Goal: Register for event/course

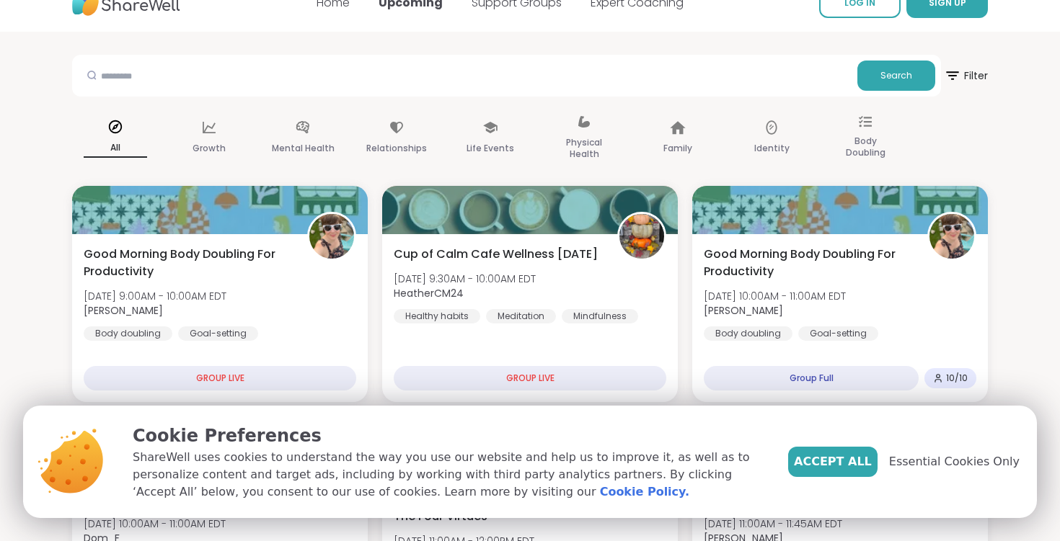
click at [473, 92] on div "Search" at bounding box center [506, 76] width 869 height 42
click at [659, 142] on div "Family" at bounding box center [677, 138] width 87 height 72
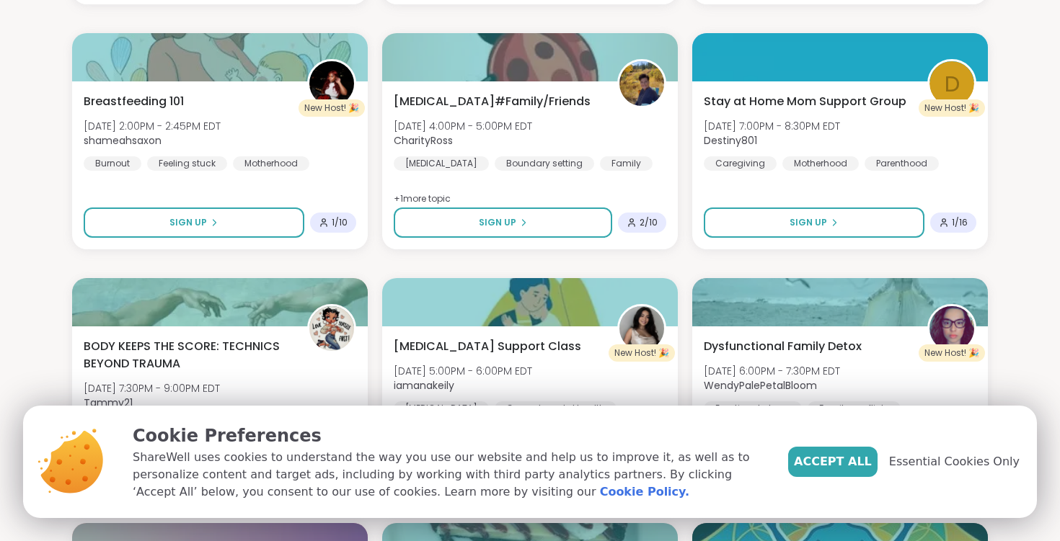
scroll to position [1177, 0]
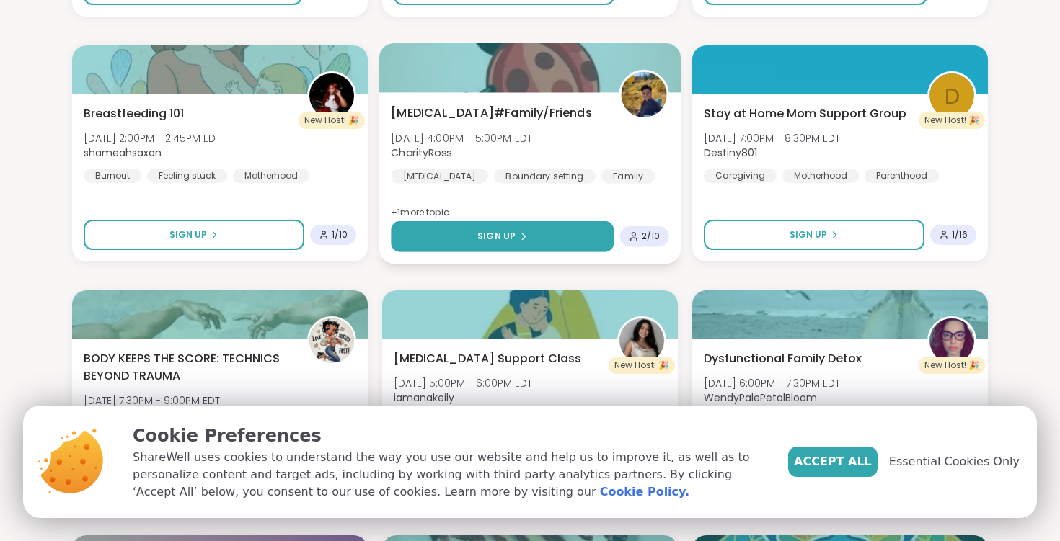
click at [446, 232] on button "Sign Up" at bounding box center [502, 236] width 223 height 31
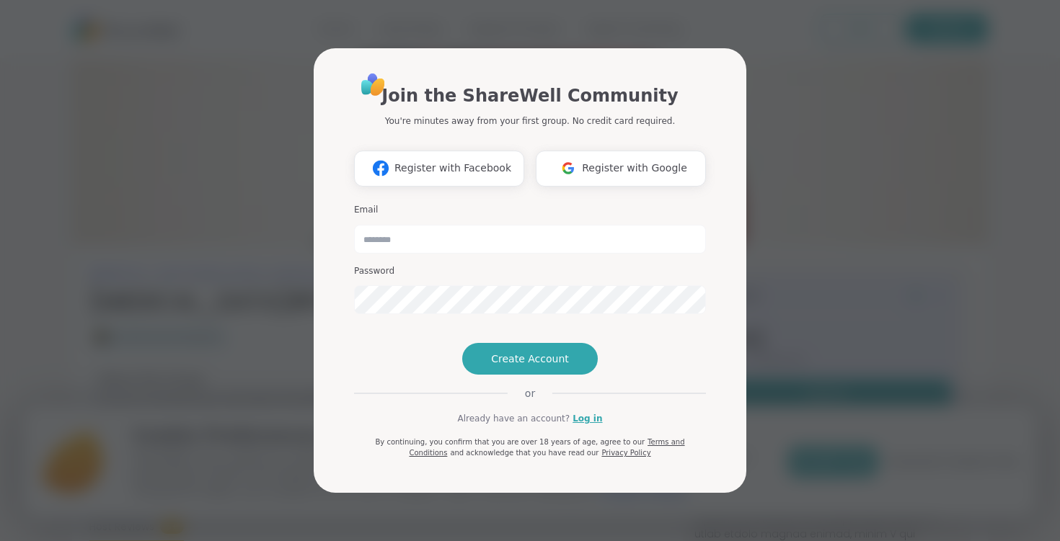
click at [249, 259] on div "Join the ShareWell Community You're minutes away from your first group. No cred…" at bounding box center [530, 270] width 1042 height 541
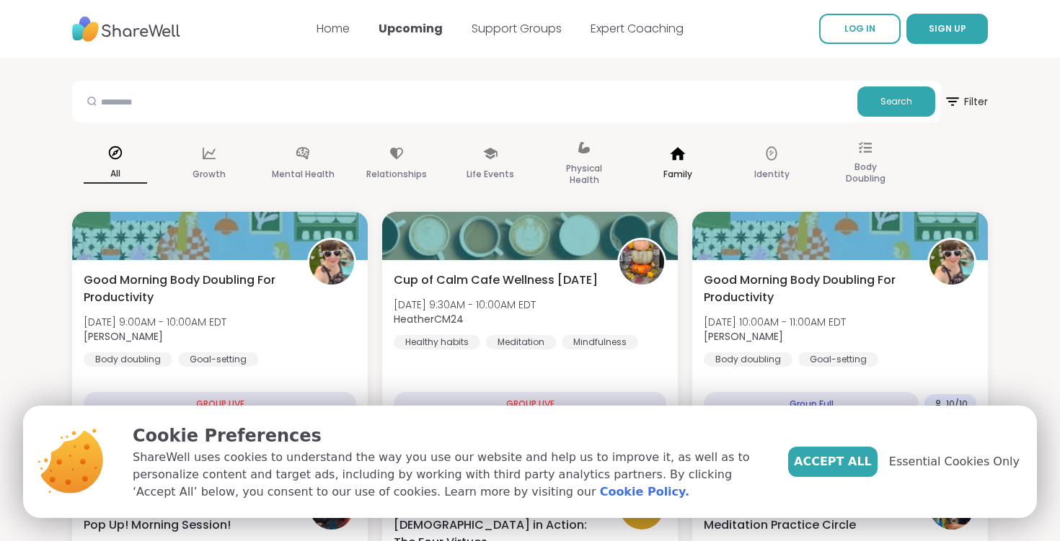
click at [687, 175] on p "Family" at bounding box center [677, 174] width 29 height 17
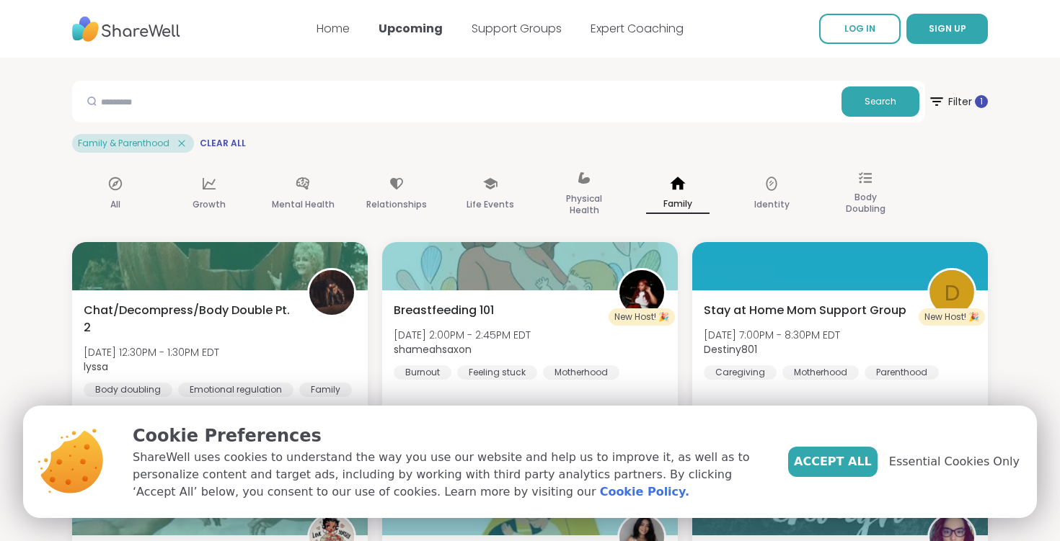
click at [614, 81] on div "Search" at bounding box center [498, 102] width 853 height 42
click at [608, 89] on input "text" at bounding box center [457, 101] width 758 height 29
type input "**********"
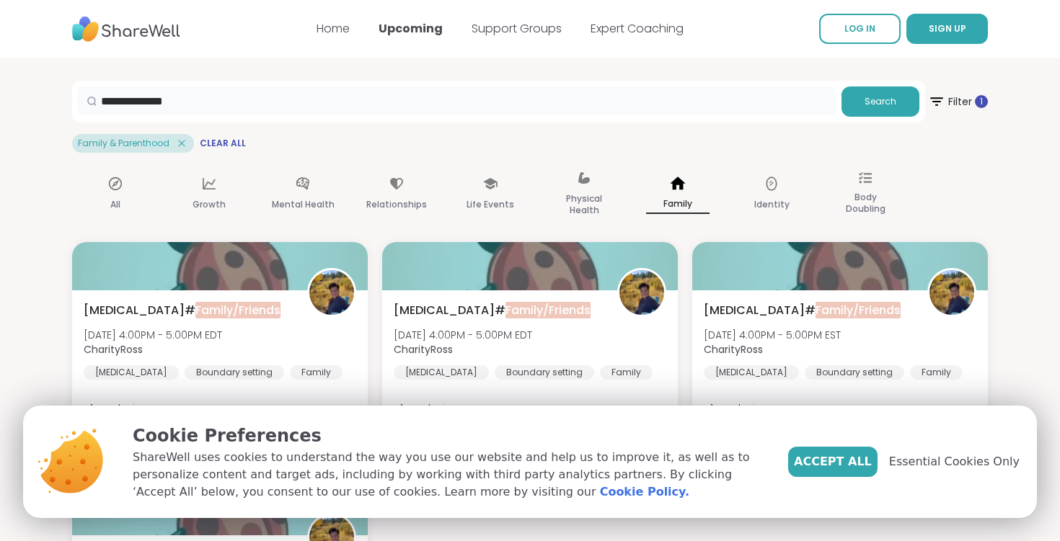
click at [286, 111] on input "**********" at bounding box center [457, 101] width 758 height 29
click at [673, 193] on div "Family" at bounding box center [677, 195] width 87 height 72
click at [674, 191] on div "Family" at bounding box center [677, 195] width 87 height 72
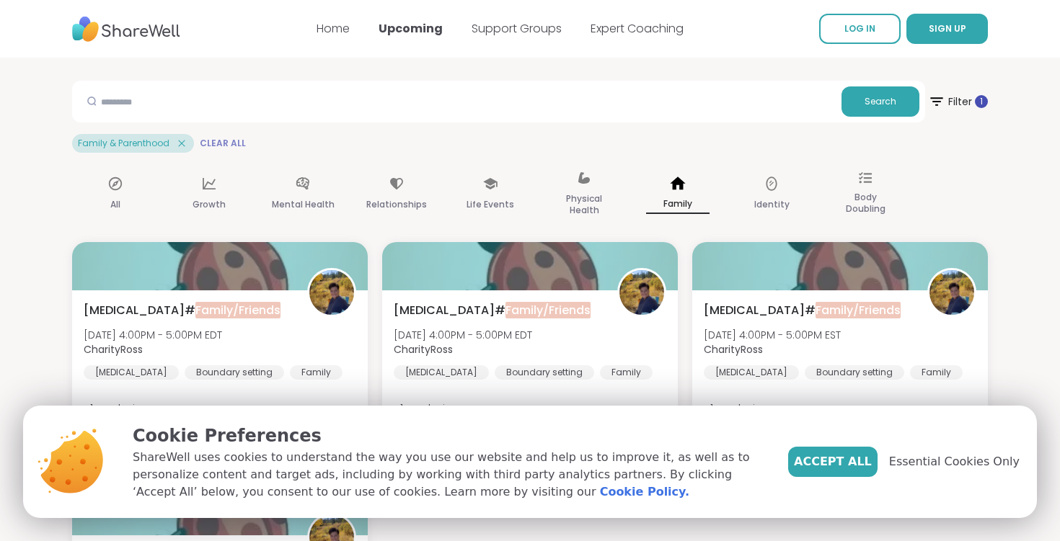
click at [223, 138] on span "Clear All" at bounding box center [223, 144] width 46 height 12
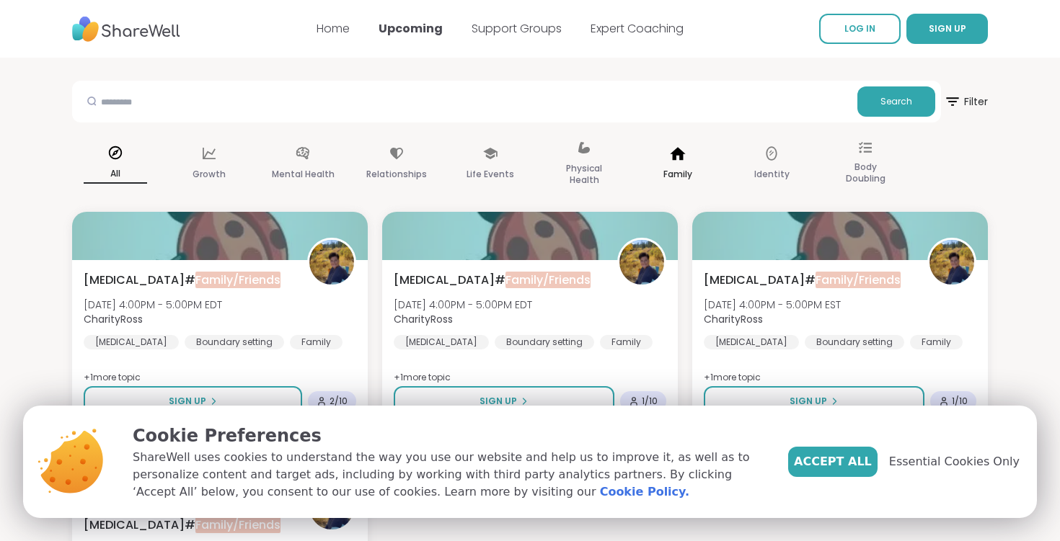
click at [701, 167] on div "Family" at bounding box center [677, 164] width 87 height 72
